Goal: Find specific page/section: Find specific page/section

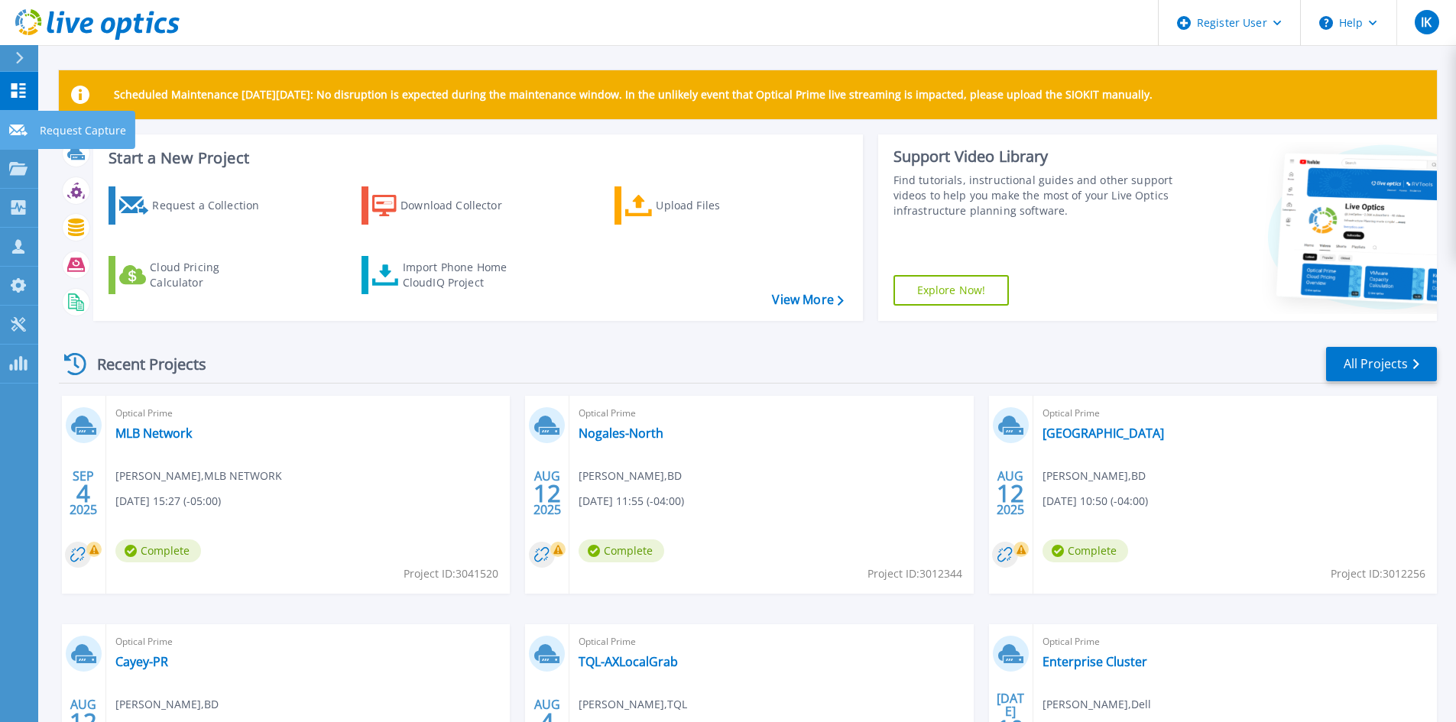
click at [12, 125] on icon at bounding box center [18, 130] width 18 height 11
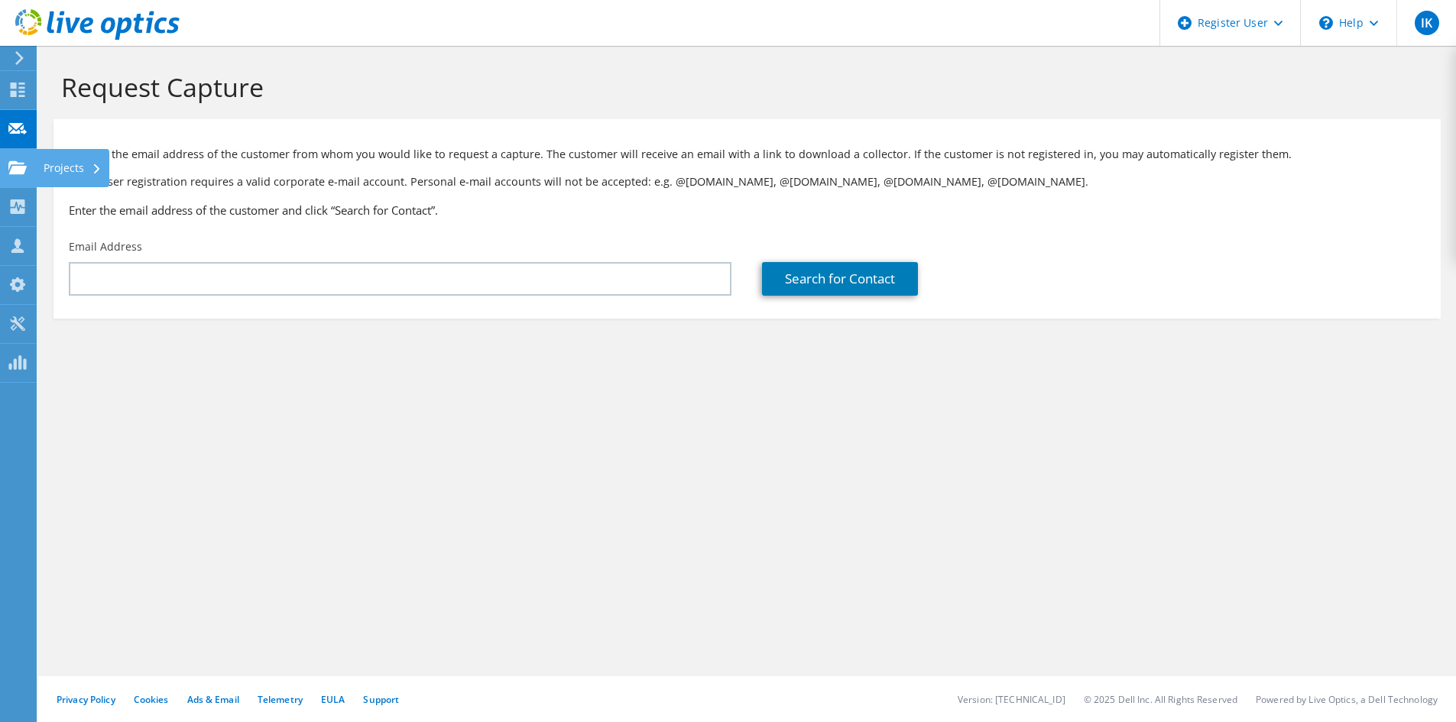
click at [13, 169] on use at bounding box center [17, 166] width 18 height 13
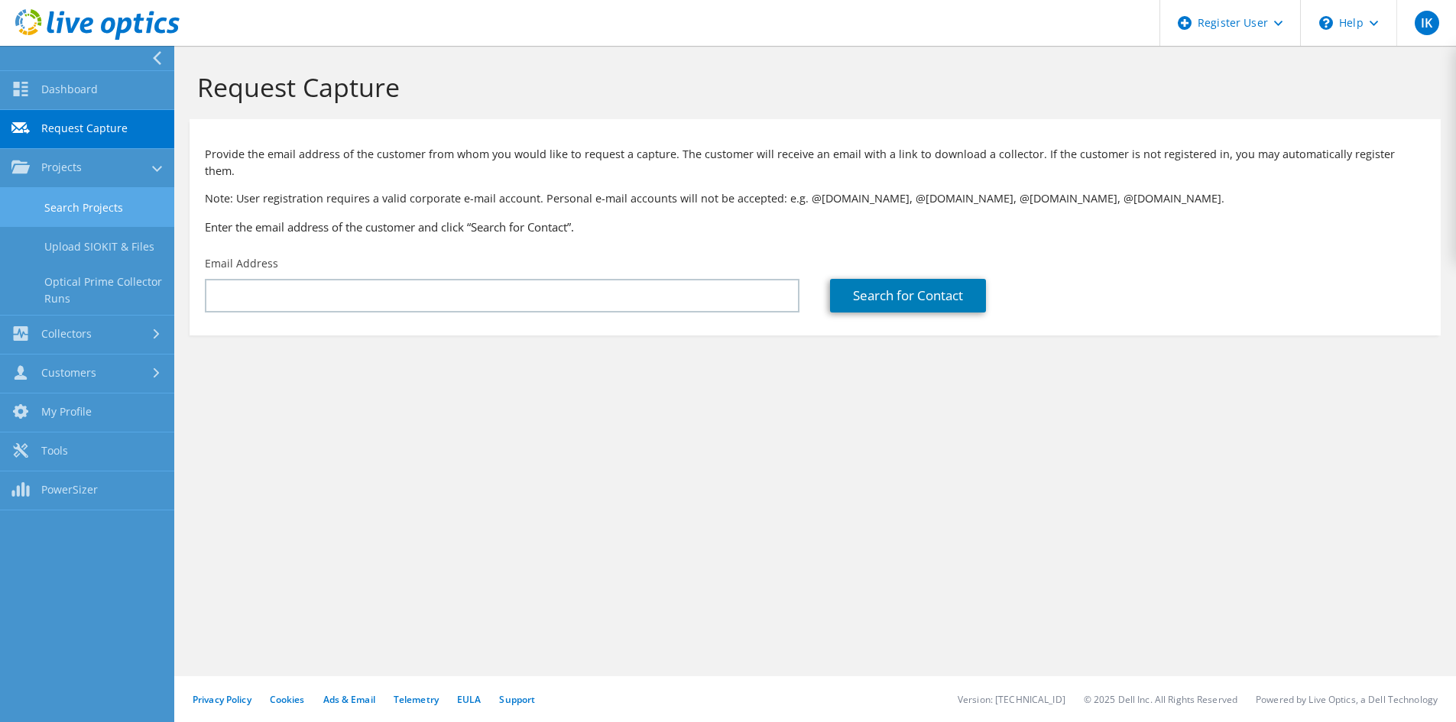
click at [107, 212] on link "Search Projects" at bounding box center [87, 207] width 174 height 39
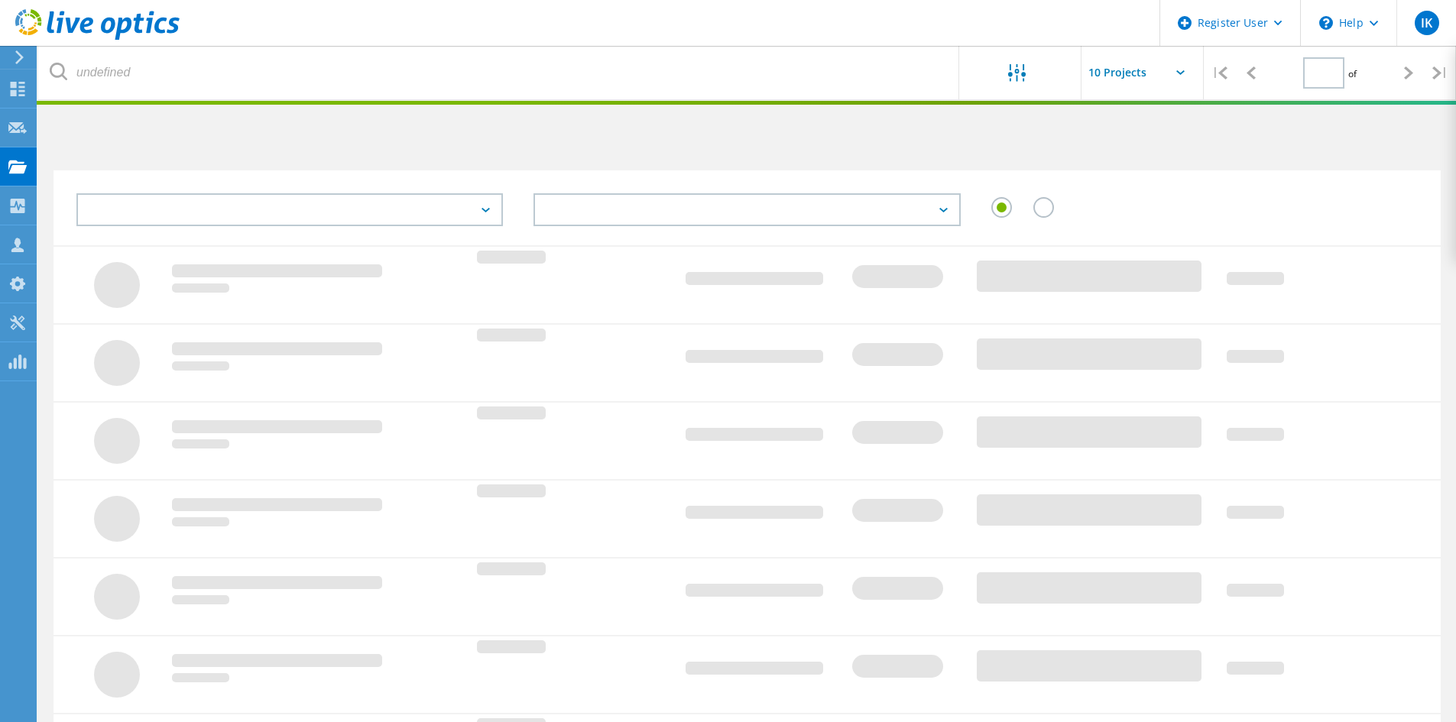
type input "1"
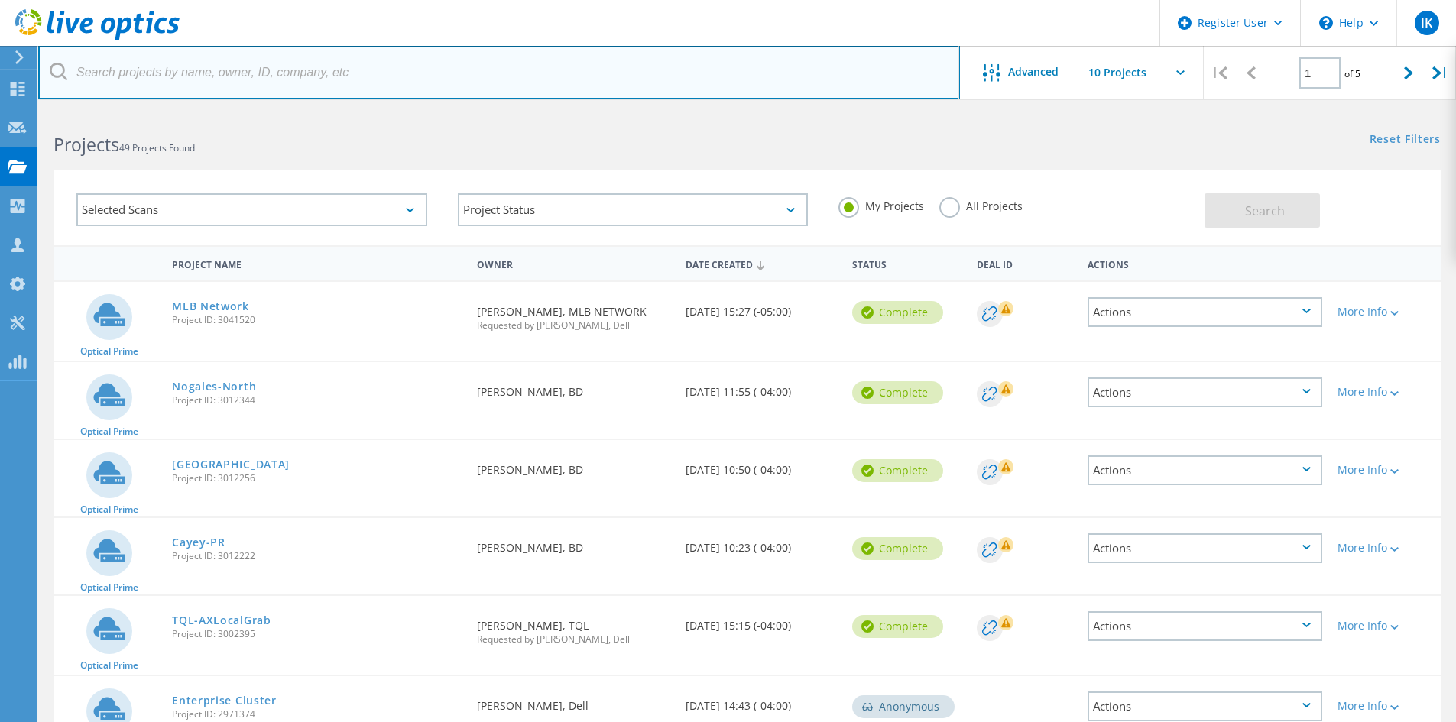
click at [246, 72] on input "text" at bounding box center [498, 72] width 921 height 53
type input "[MEDICAL_DATA]"
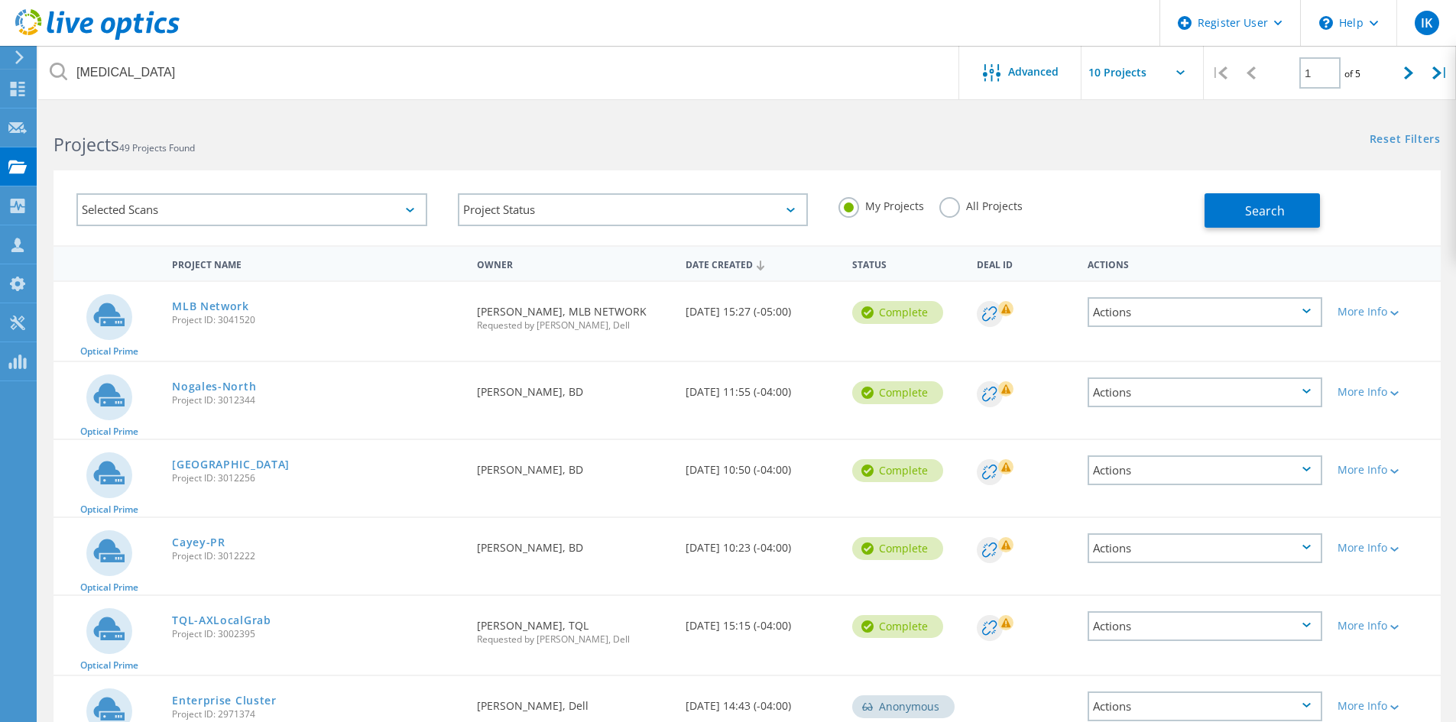
click at [939, 202] on label "All Projects" at bounding box center [980, 204] width 83 height 15
click at [0, 0] on input "All Projects" at bounding box center [0, 0] width 0 height 0
click at [1229, 202] on button "Search" at bounding box center [1261, 210] width 115 height 34
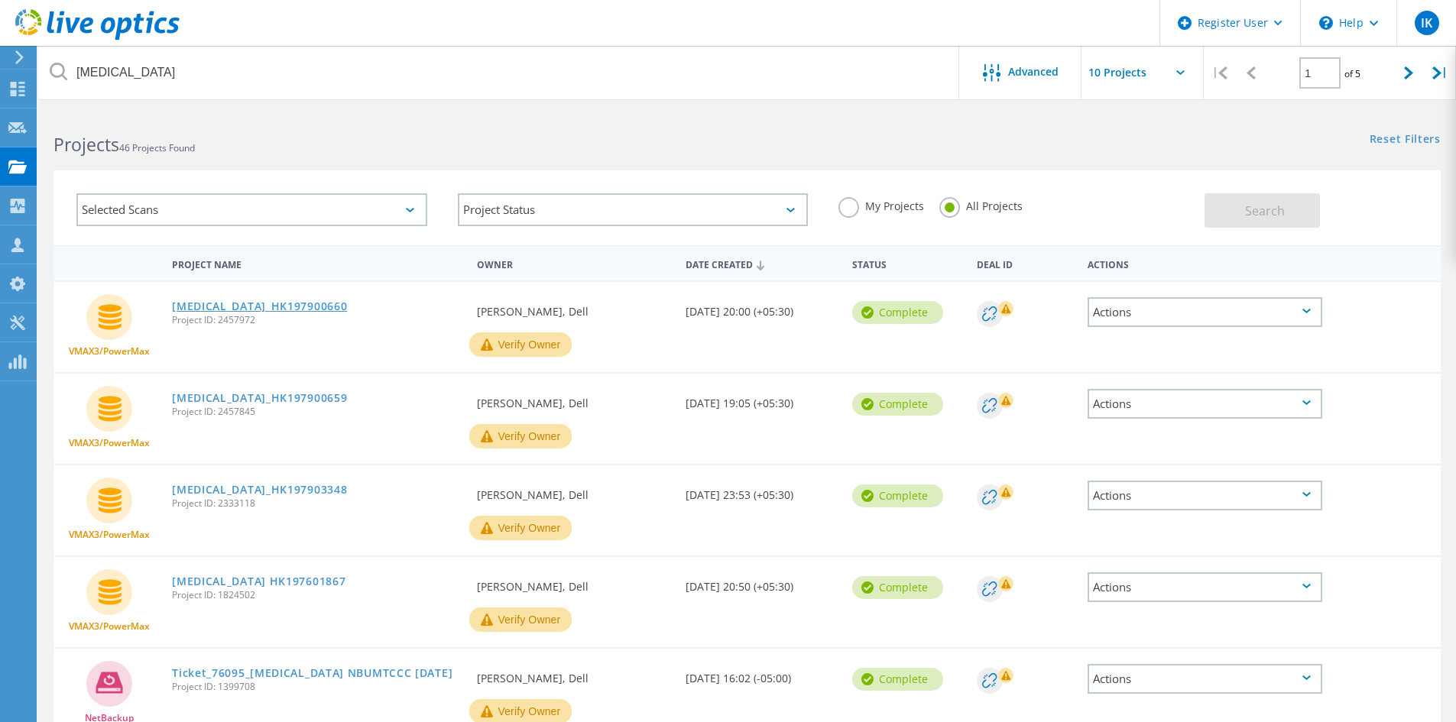
click at [265, 304] on link "[MEDICAL_DATA]_HK197900660" at bounding box center [259, 306] width 175 height 11
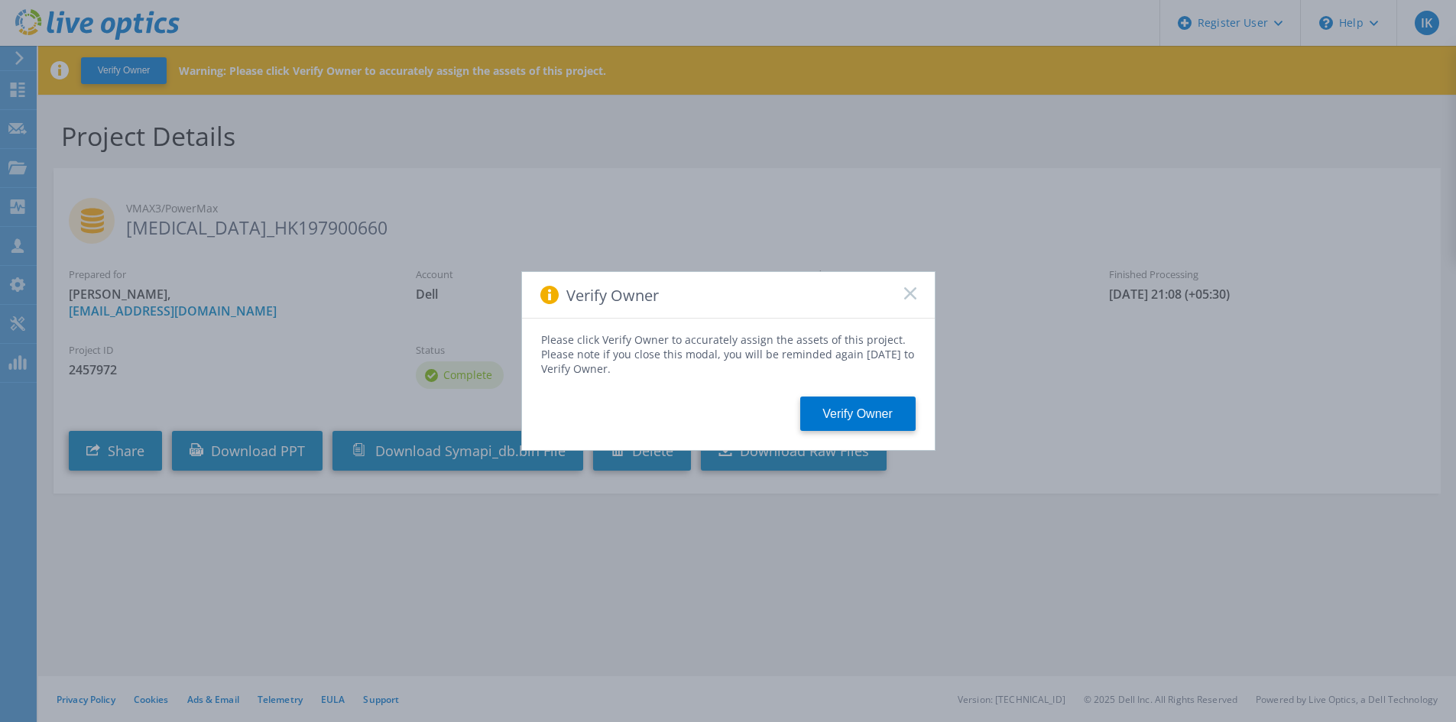
click at [911, 293] on rect at bounding box center [909, 293] width 13 height 13
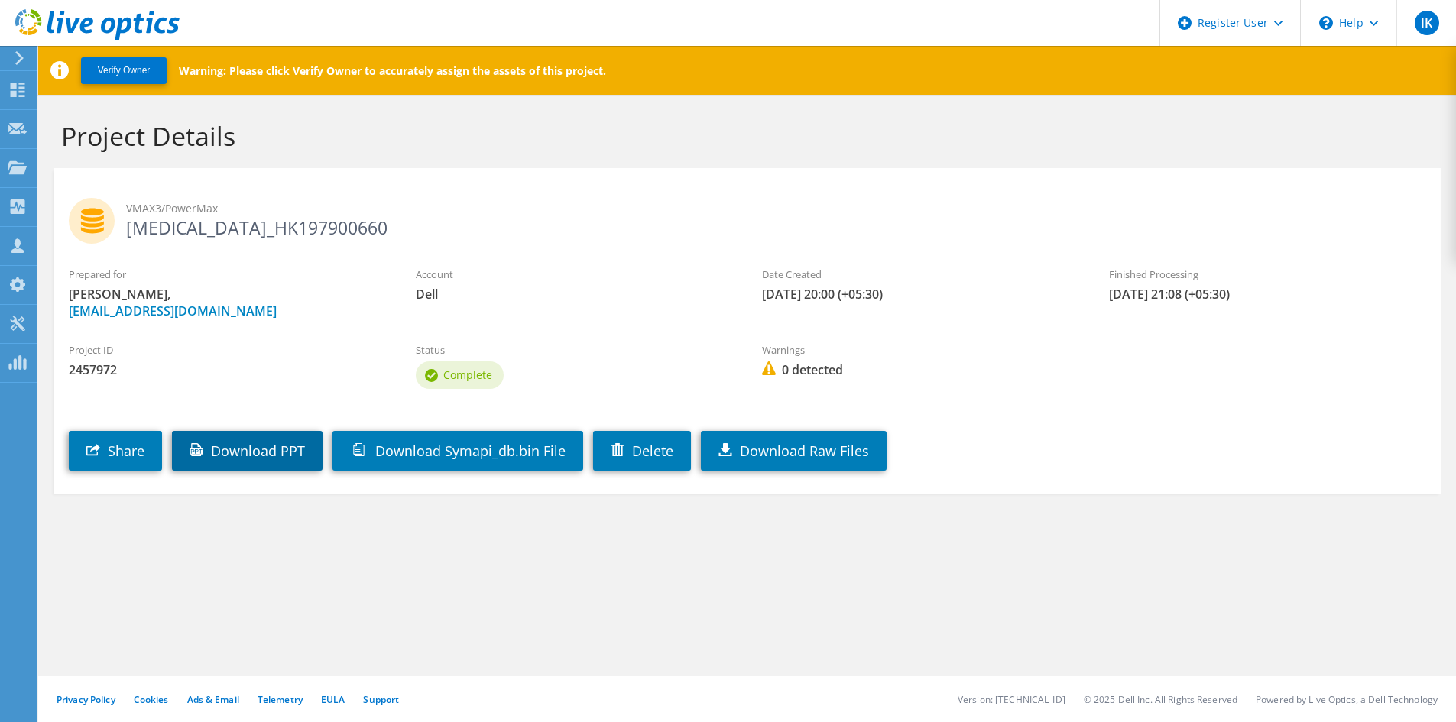
click at [247, 450] on link "Download PPT" at bounding box center [247, 451] width 151 height 40
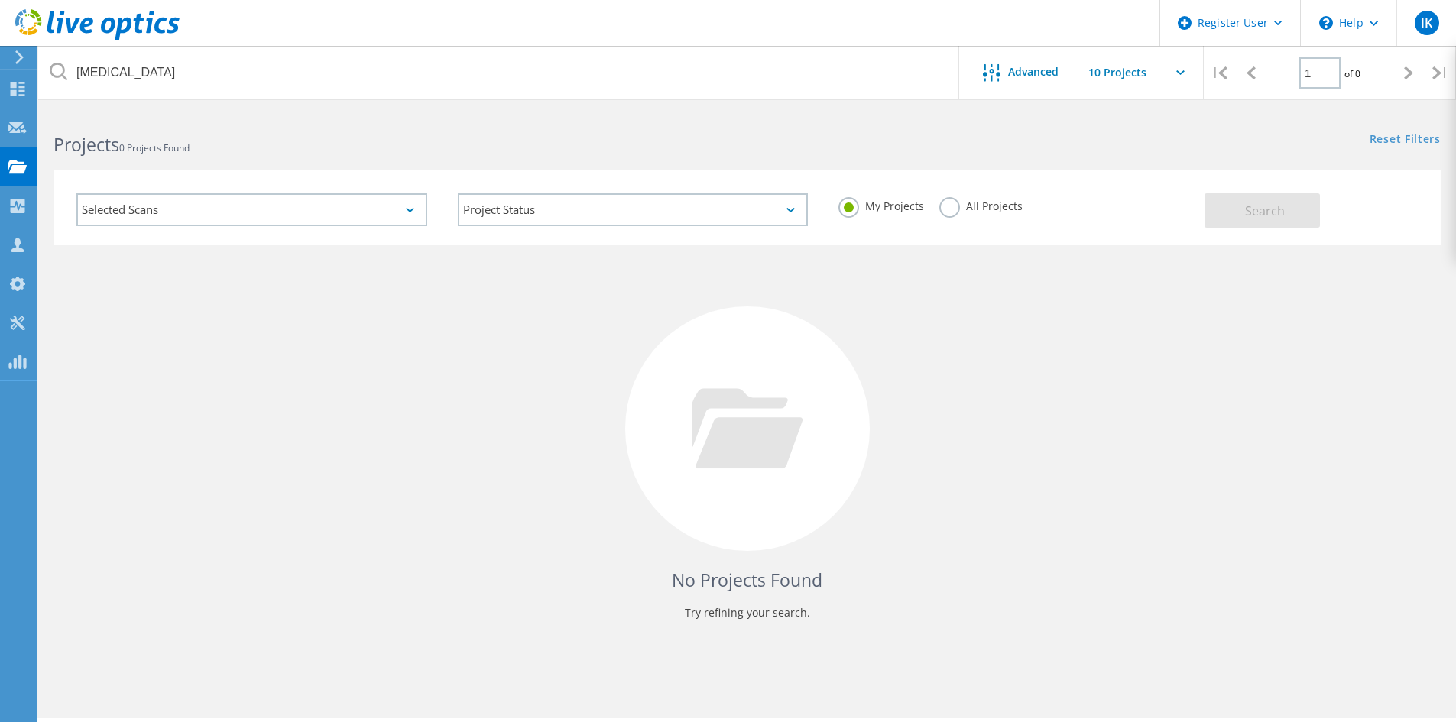
click at [945, 200] on label "All Projects" at bounding box center [980, 204] width 83 height 15
click at [0, 0] on input "All Projects" at bounding box center [0, 0] width 0 height 0
click at [1261, 208] on span "Search" at bounding box center [1265, 210] width 40 height 17
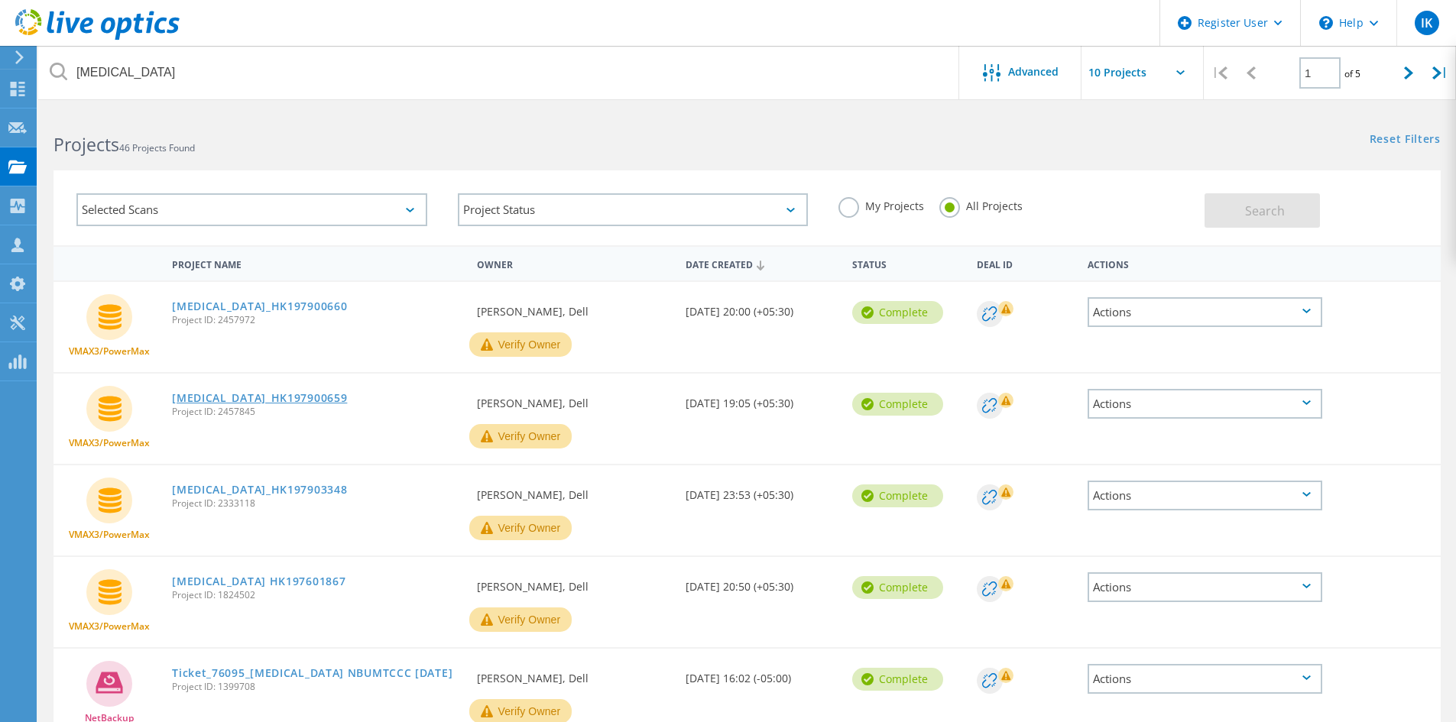
click at [228, 393] on link "Exelon_HK197900659" at bounding box center [259, 398] width 175 height 11
